Goal: Task Accomplishment & Management: Use online tool/utility

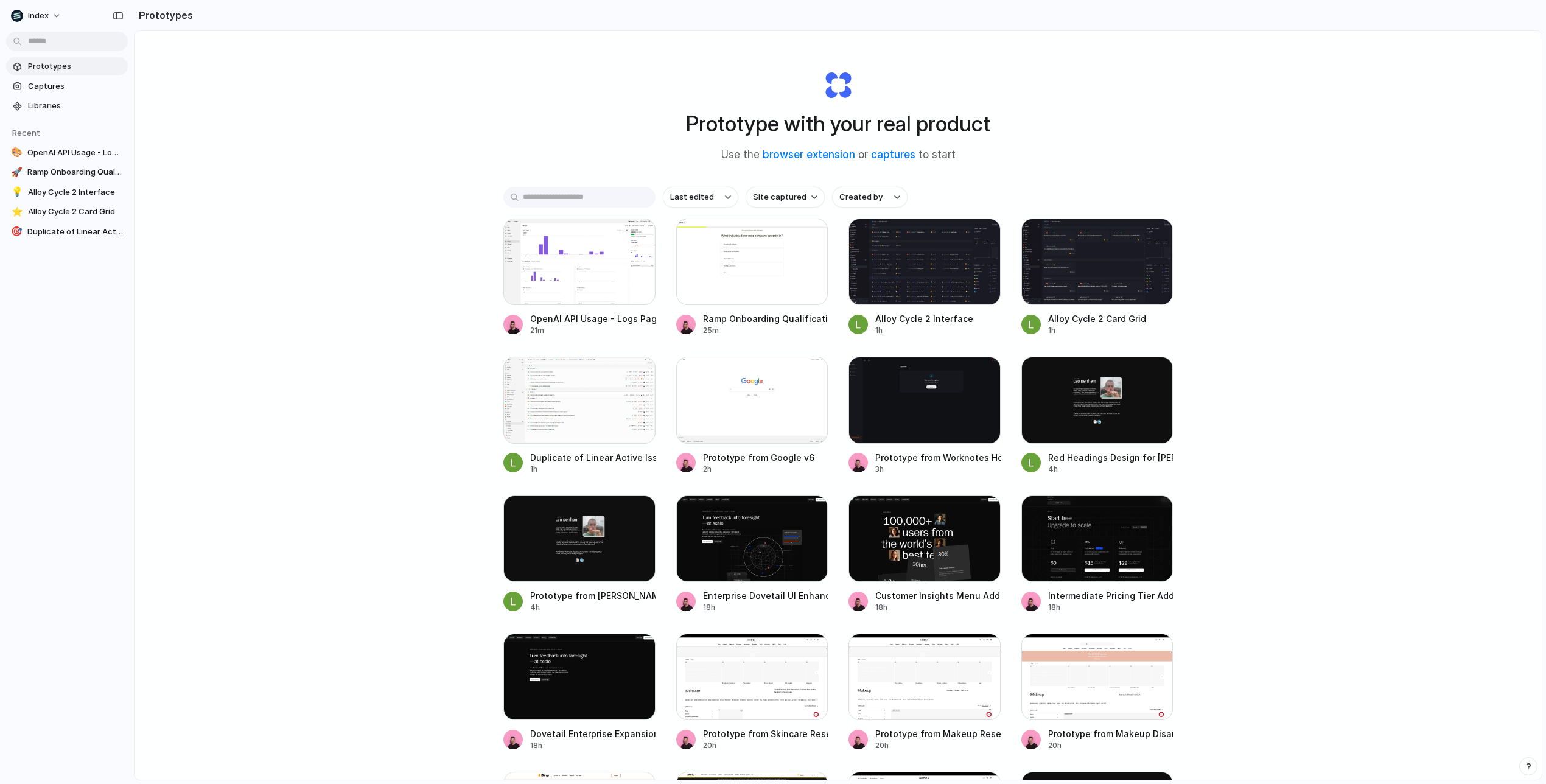
click at [1400, 258] on div "Prototype with your real product Use the browser extension or captures to start…" at bounding box center [839, 437] width 1408 height 813
click at [1399, 258] on div "Prototype with your real product Use the browser extension or captures to start…" at bounding box center [839, 437] width 1408 height 813
click at [1394, 285] on div "Prototype with your real product Use the browser extension or captures to start…" at bounding box center [839, 437] width 1408 height 813
click at [1394, 284] on div "Prototype with your real product Use the browser extension or captures to start…" at bounding box center [839, 437] width 1408 height 813
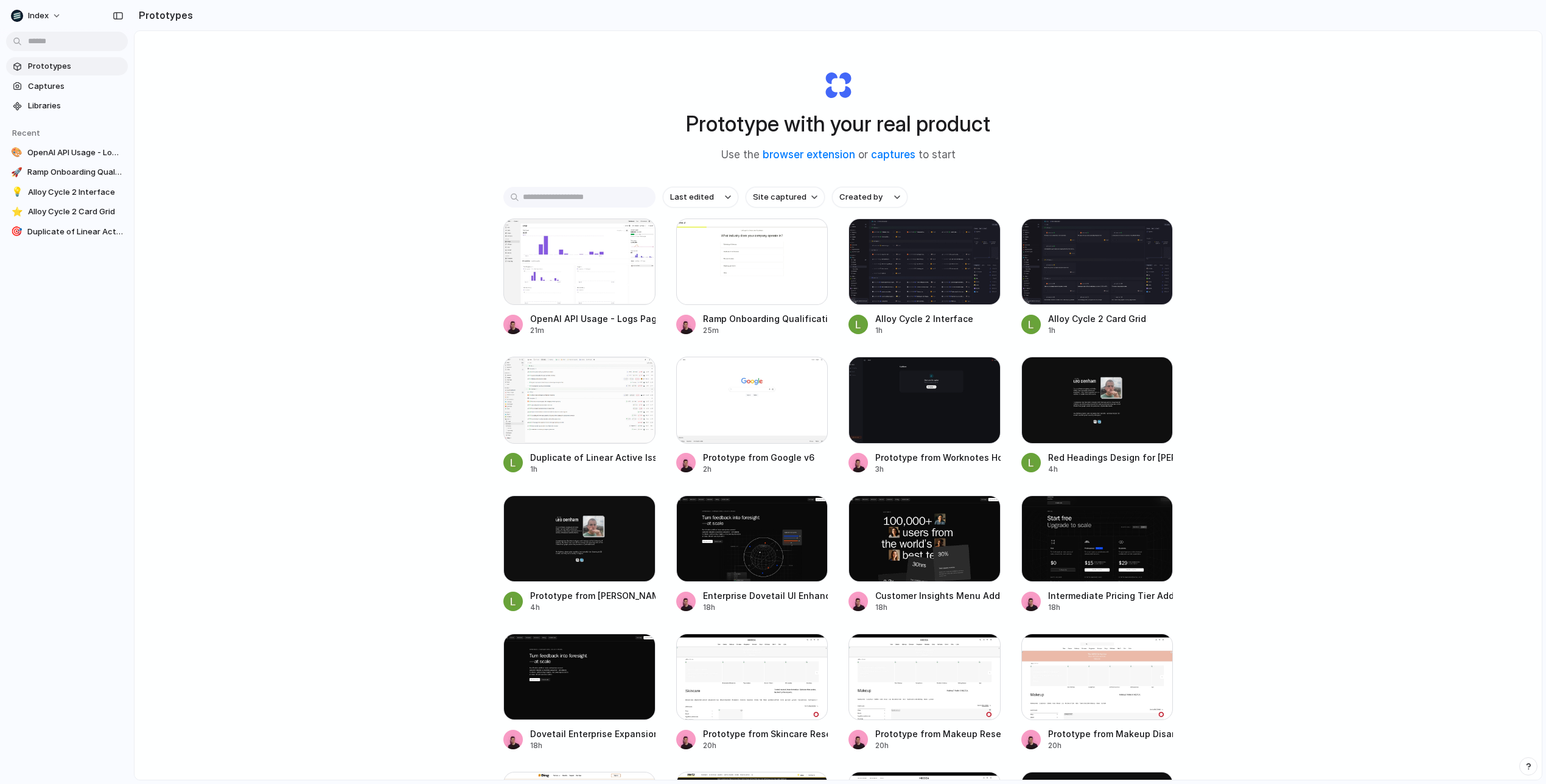
click at [1394, 284] on div "Prototype with your real product Use the browser extension or captures to start…" at bounding box center [839, 437] width 1408 height 813
drag, startPoint x: 1293, startPoint y: 435, endPoint x: 1347, endPoint y: 577, distance: 151.9
click at [1347, 577] on div "Prototype with your real product Use the browser extension or captures to start…" at bounding box center [839, 437] width 1408 height 813
click at [913, 542] on div at bounding box center [925, 539] width 152 height 86
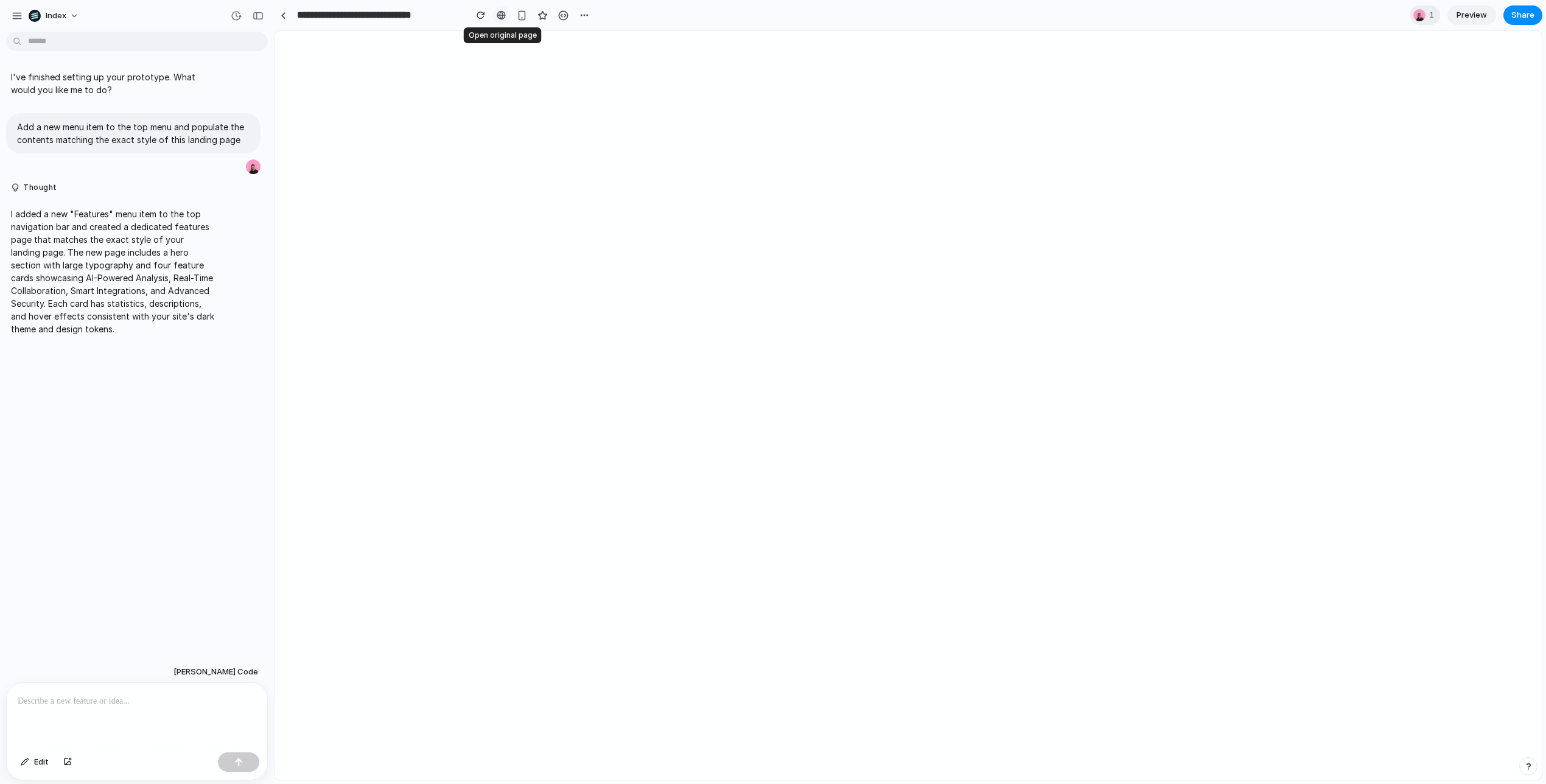
click at [505, 12] on link at bounding box center [501, 15] width 18 height 18
